Goal: Find specific page/section: Find specific page/section

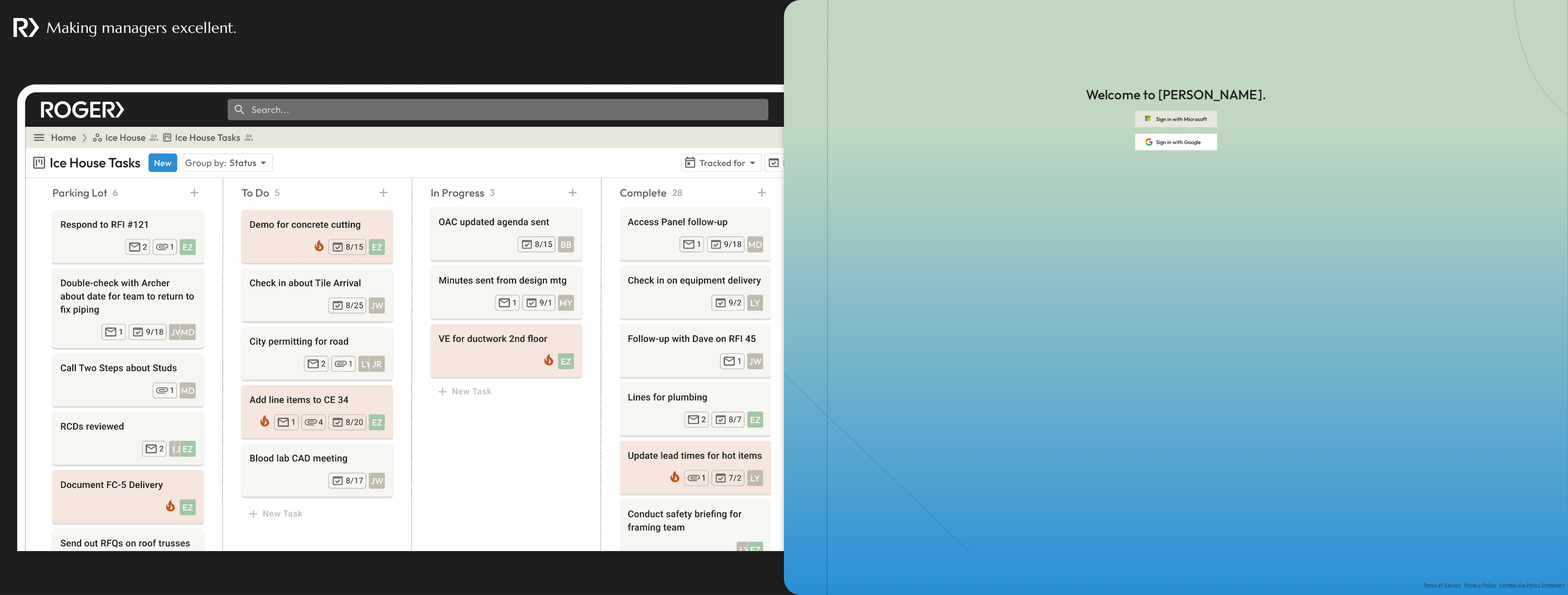
click at [1162, 120] on button "Sign in with Microsoft" at bounding box center [1176, 119] width 82 height 16
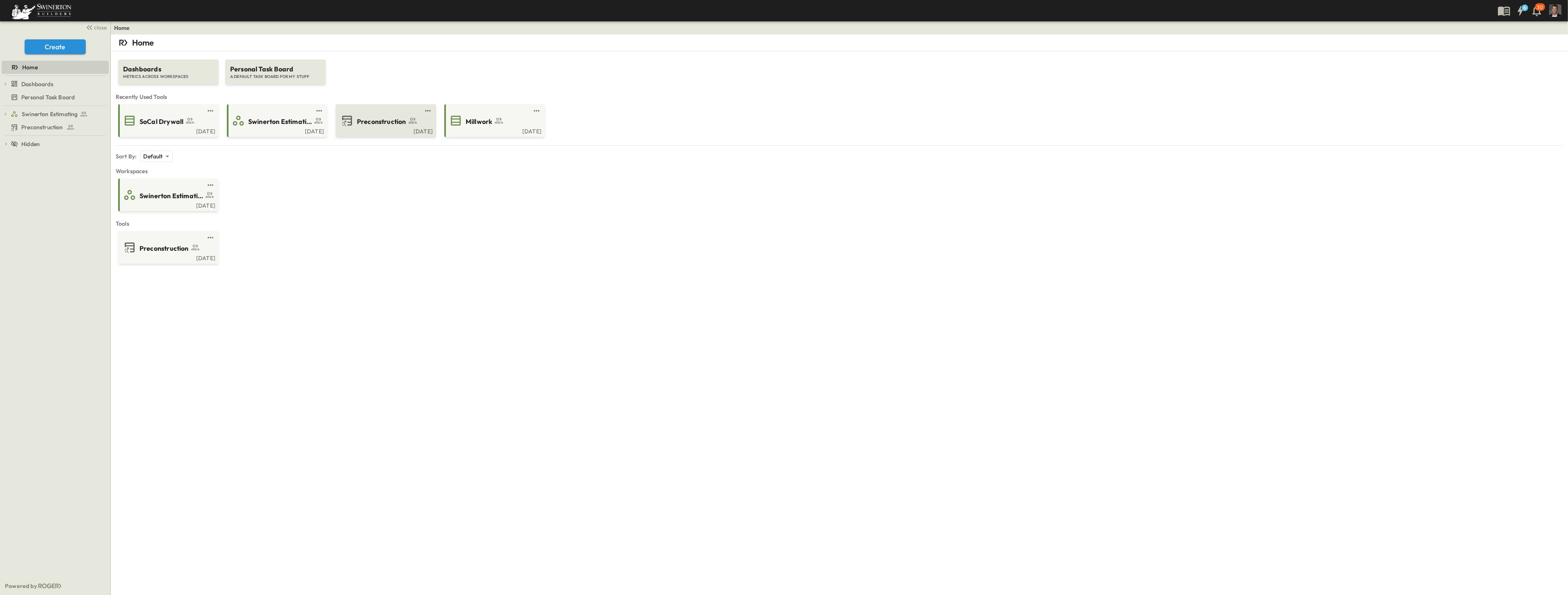
click at [377, 122] on span "Preconstruction" at bounding box center [381, 122] width 49 height 10
